Goal: Navigation & Orientation: Find specific page/section

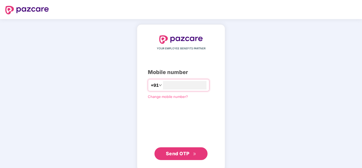
type input "**********"
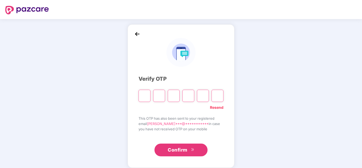
paste input "*"
type input "*"
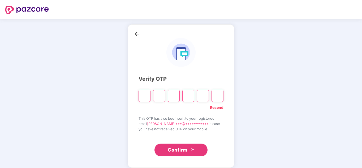
type input "*"
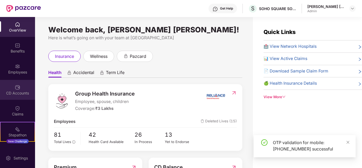
click at [14, 95] on div "CD Accounts" at bounding box center [17, 92] width 35 height 5
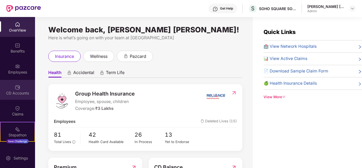
click at [13, 94] on div "CD Accounts" at bounding box center [17, 92] width 35 height 5
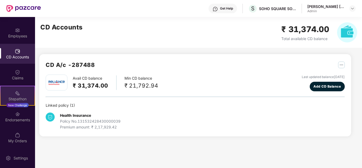
scroll to position [37, 0]
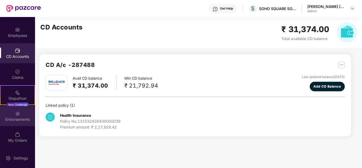
click at [15, 114] on img at bounding box center [17, 113] width 5 height 5
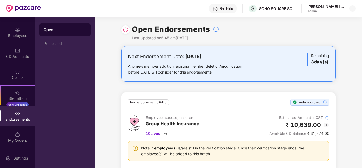
click at [112, 90] on div "Next Endorsement Date: 23 August 2025 Any new member addition, existing member …" at bounding box center [228, 112] width 267 height 132
click at [55, 29] on div "Open" at bounding box center [64, 29] width 43 height 5
click at [123, 29] on img at bounding box center [125, 29] width 5 height 5
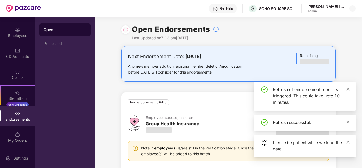
scroll to position [10, 0]
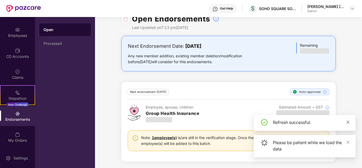
click at [347, 122] on icon "close" at bounding box center [348, 122] width 4 height 4
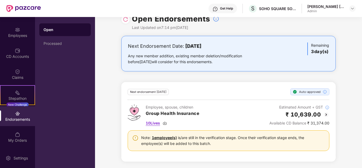
click at [147, 124] on span "10 Lives" at bounding box center [153, 123] width 14 height 6
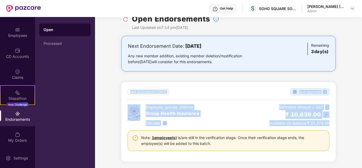
drag, startPoint x: 137, startPoint y: 92, endPoint x: 345, endPoint y: 122, distance: 209.8
click at [345, 122] on div "Next Endorsement Date: 23 August 2025 Any new member addition, existing member …" at bounding box center [228, 102] width 267 height 132
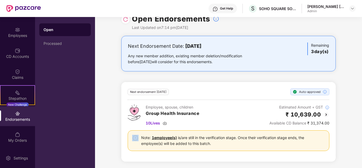
click at [345, 122] on div "Next Endorsement Date: 23 August 2025 Any new member addition, existing member …" at bounding box center [228, 102] width 267 height 132
click at [104, 68] on div "Next Endorsement Date: 23 August 2025 Any new member addition, existing member …" at bounding box center [228, 102] width 267 height 132
click at [58, 40] on div "Processed" at bounding box center [64, 43] width 51 height 13
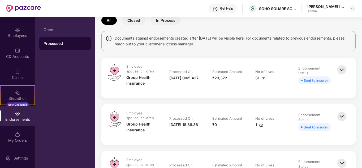
scroll to position [27, 0]
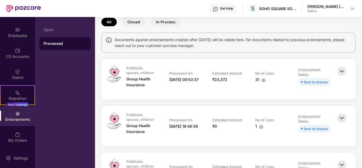
click at [309, 84] on div "Sent to insurer" at bounding box center [315, 82] width 24 height 6
click at [342, 69] on img at bounding box center [342, 72] width 12 height 12
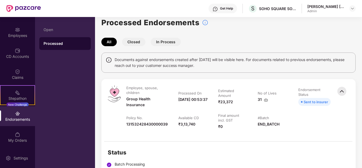
scroll to position [0, 0]
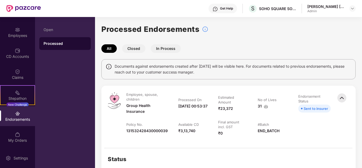
click at [340, 96] on img at bounding box center [342, 98] width 12 height 12
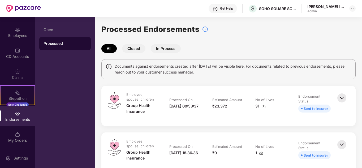
click at [137, 49] on button "Closed" at bounding box center [133, 48] width 23 height 8
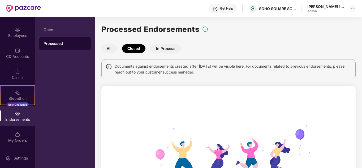
click at [162, 50] on button "In Process" at bounding box center [166, 48] width 30 height 8
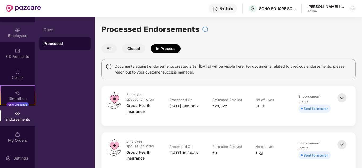
click at [19, 34] on div "Employees" at bounding box center [17, 35] width 35 height 5
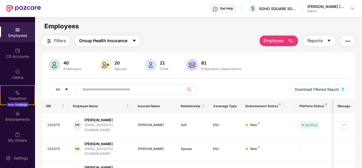
click at [104, 40] on span "Group Health Insurance" at bounding box center [103, 40] width 48 height 7
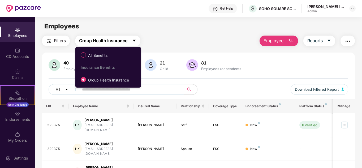
click at [104, 40] on span "Group Health Insurance" at bounding box center [103, 40] width 48 height 7
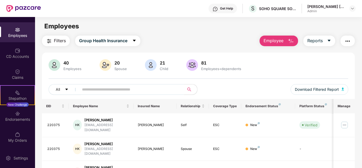
click at [168, 36] on div "Filters Group Health Insurance Employee Reports" at bounding box center [198, 41] width 313 height 11
click at [352, 7] on img at bounding box center [352, 8] width 4 height 4
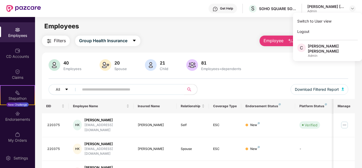
click at [161, 30] on div "Employees" at bounding box center [198, 26] width 326 height 10
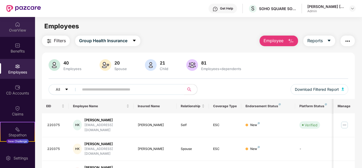
click at [22, 28] on div "OverView" at bounding box center [17, 30] width 35 height 5
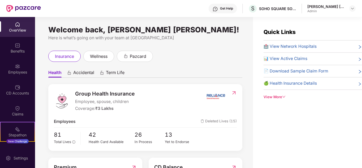
click at [231, 93] on img at bounding box center [234, 92] width 6 height 5
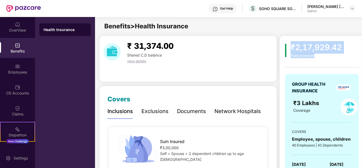
drag, startPoint x: 291, startPoint y: 46, endPoint x: 330, endPoint y: 56, distance: 39.6
click at [330, 56] on div "₹2,17,929.42 Paid premium" at bounding box center [315, 49] width 51 height 17
click at [330, 56] on div "Paid premium" at bounding box center [315, 56] width 51 height 5
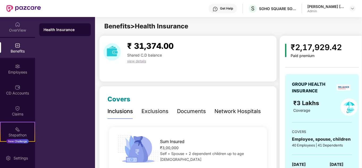
click at [11, 26] on div "OverView" at bounding box center [17, 27] width 35 height 20
